Goal: Information Seeking & Learning: Learn about a topic

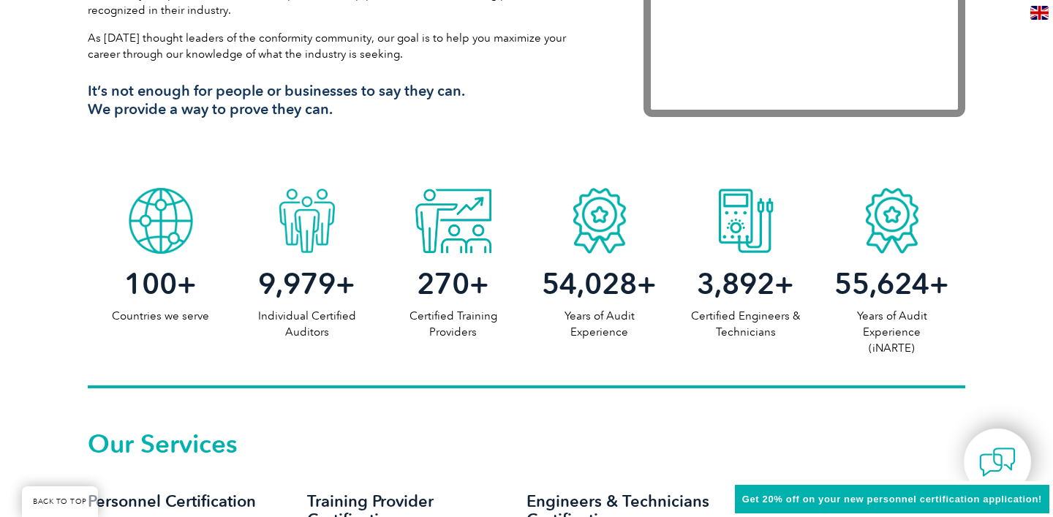
scroll to position [623, 0]
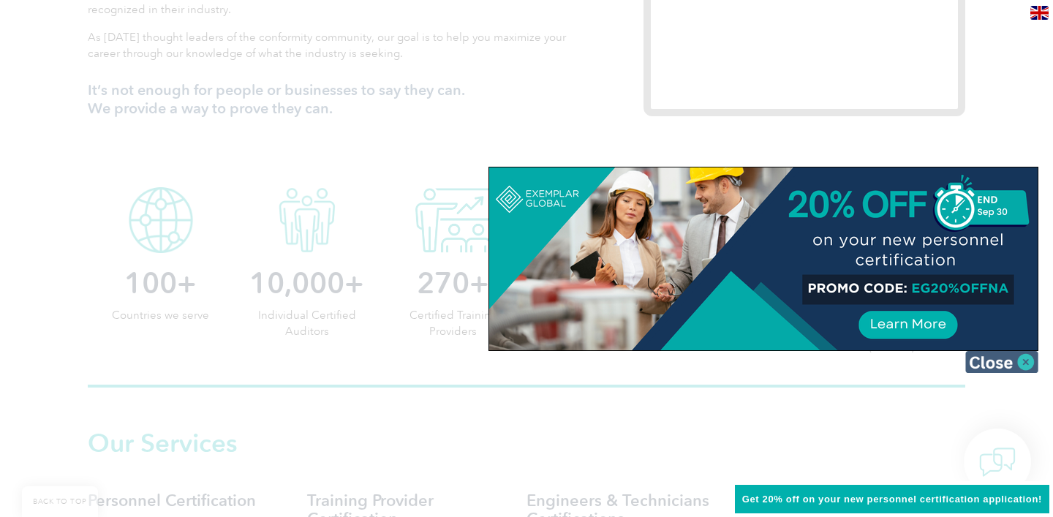
click at [991, 366] on img at bounding box center [1001, 362] width 73 height 22
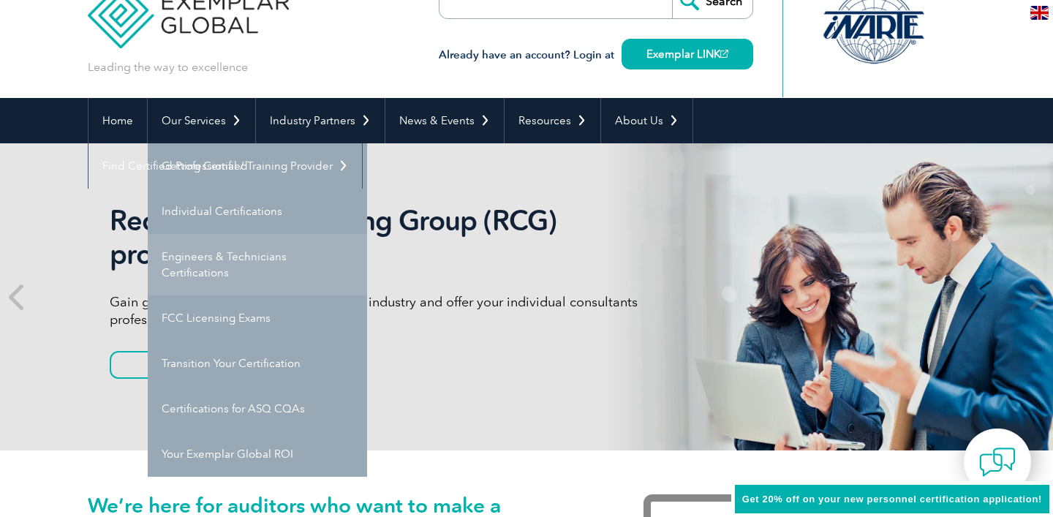
scroll to position [49, 0]
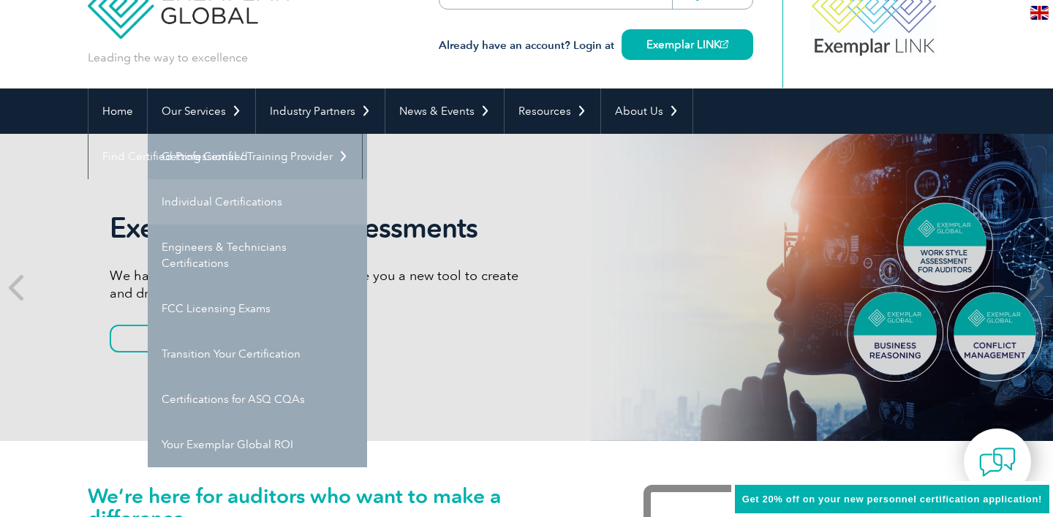
click at [302, 208] on link "Individual Certifications" at bounding box center [257, 201] width 219 height 45
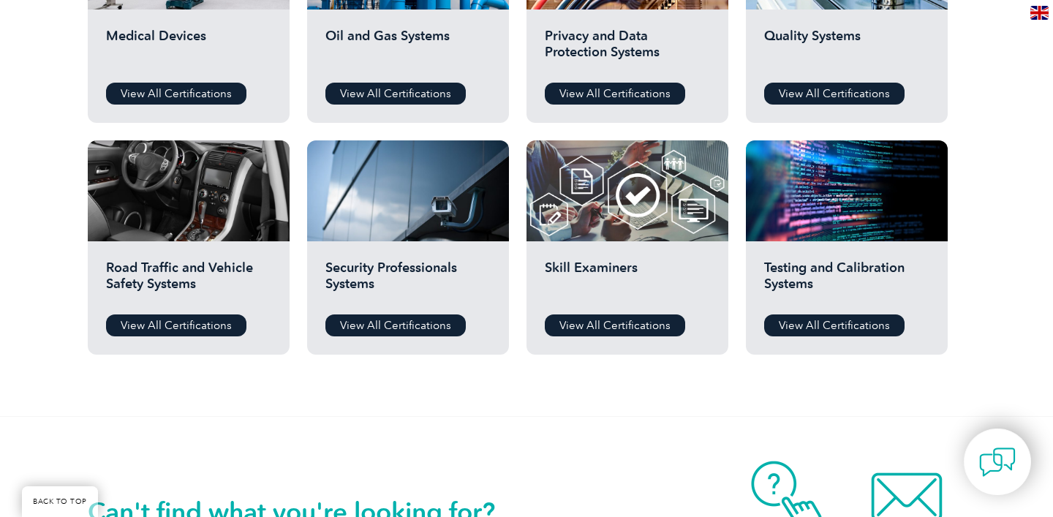
scroll to position [1239, 0]
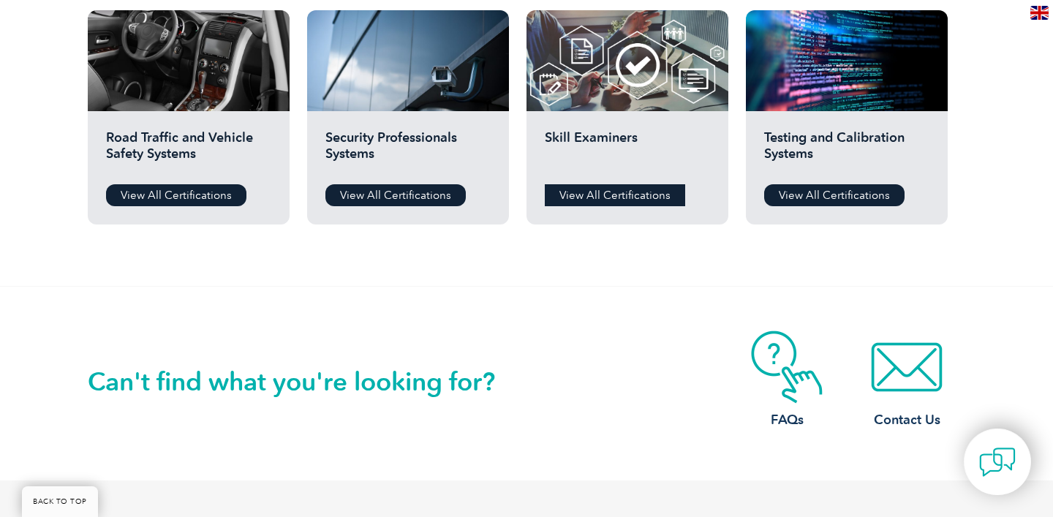
click at [613, 199] on link "View All Certifications" at bounding box center [615, 195] width 140 height 22
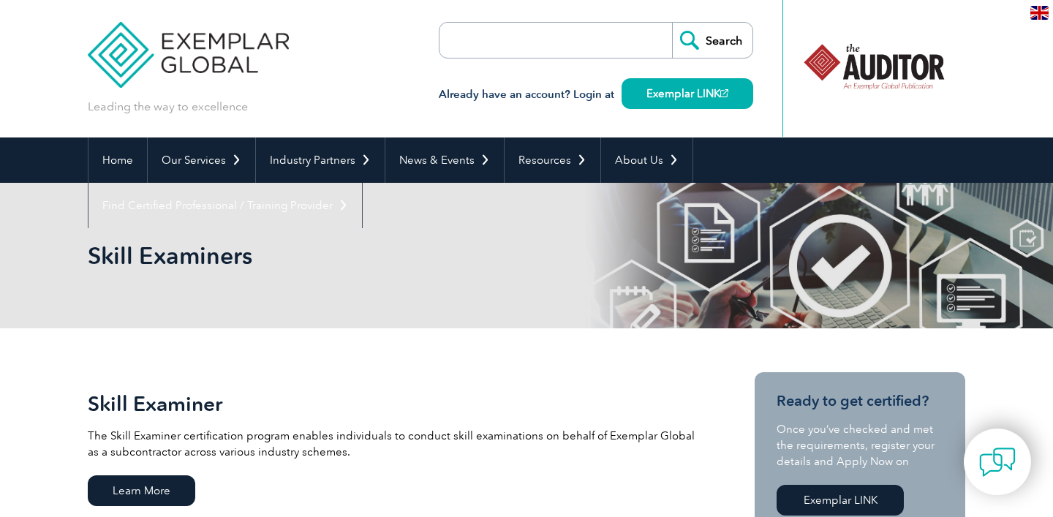
click at [886, 69] on div at bounding box center [874, 66] width 146 height 80
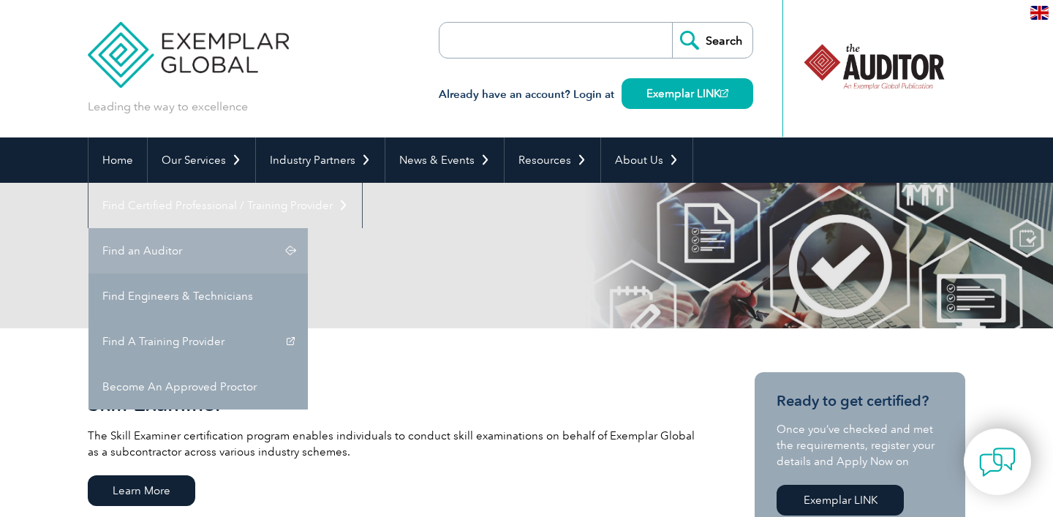
click at [308, 228] on link "Find an Auditor" at bounding box center [197, 250] width 219 height 45
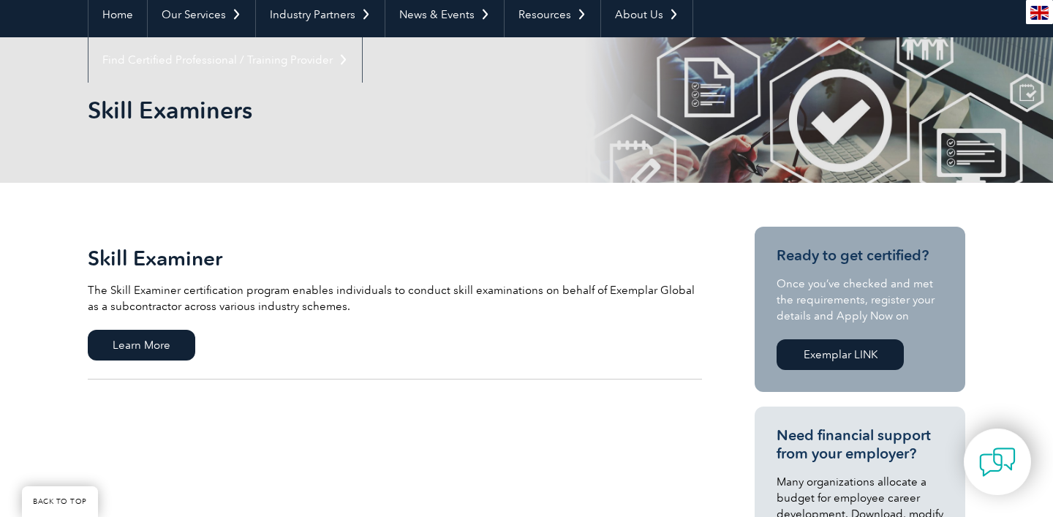
scroll to position [159, 0]
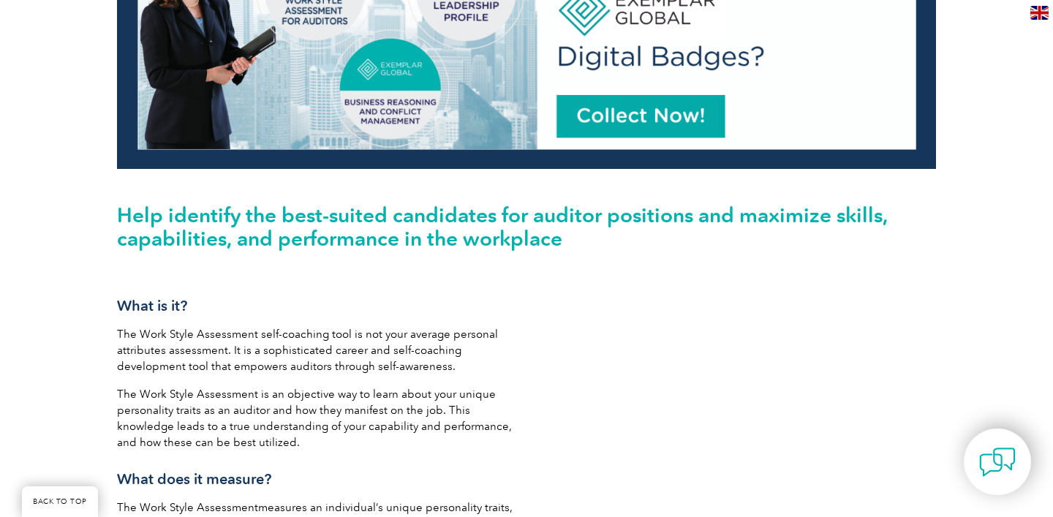
scroll to position [480, 0]
